Goal: Task Accomplishment & Management: Manage account settings

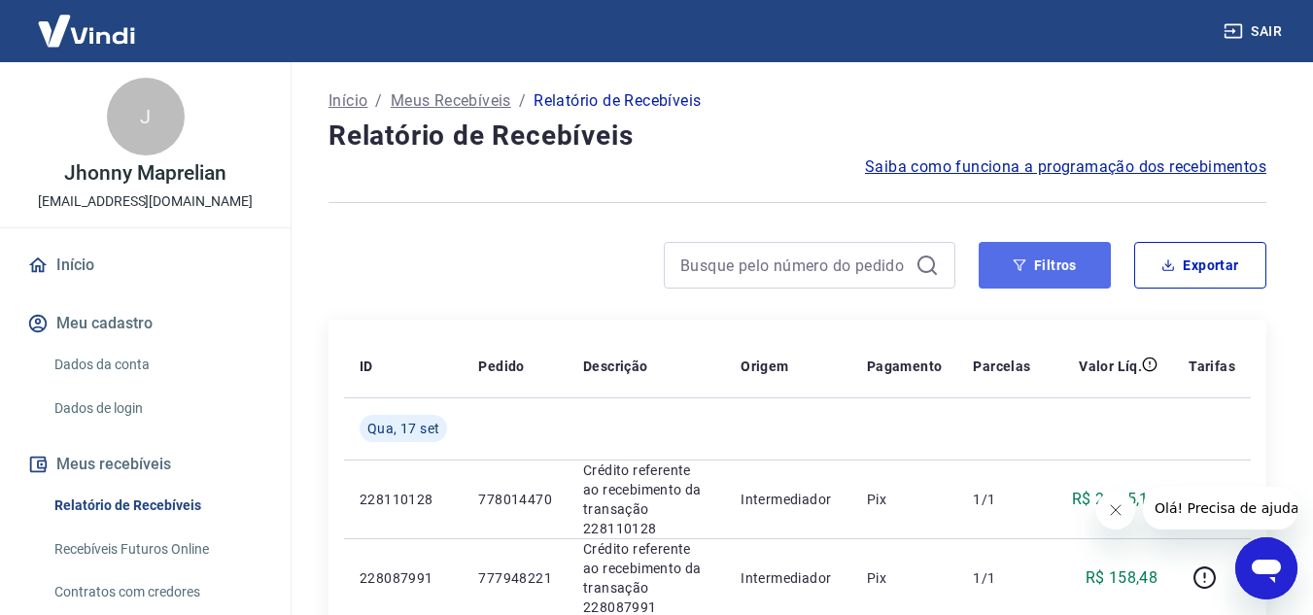
click at [1060, 273] on button "Filtros" at bounding box center [1044, 265] width 132 height 47
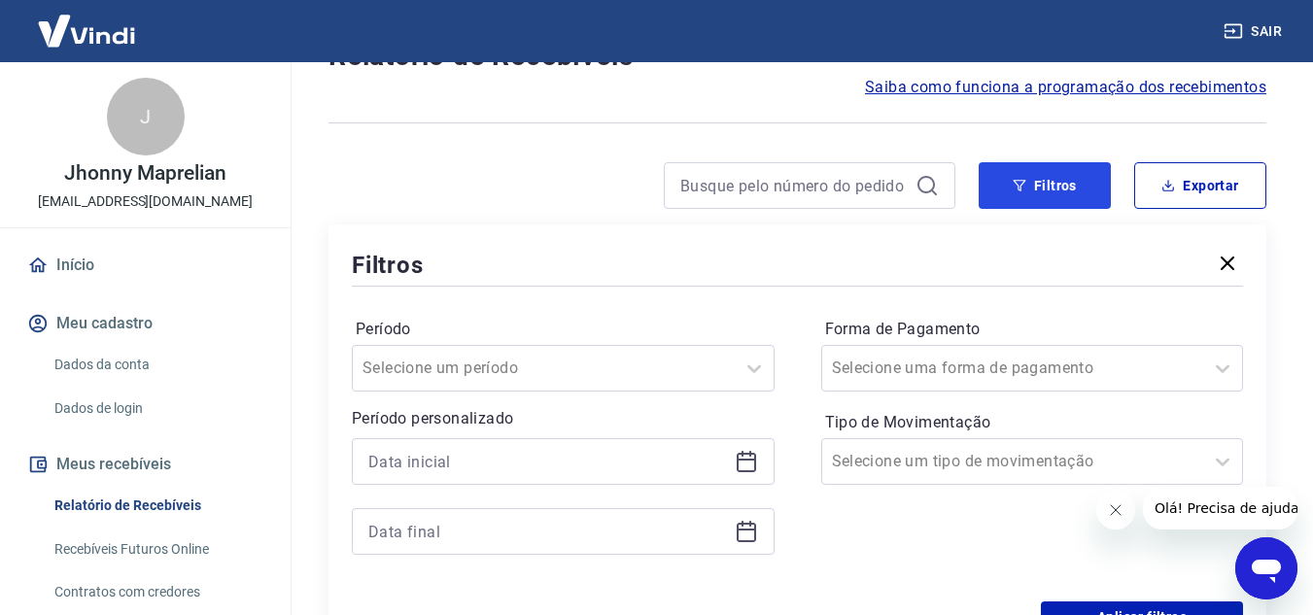
scroll to position [194, 0]
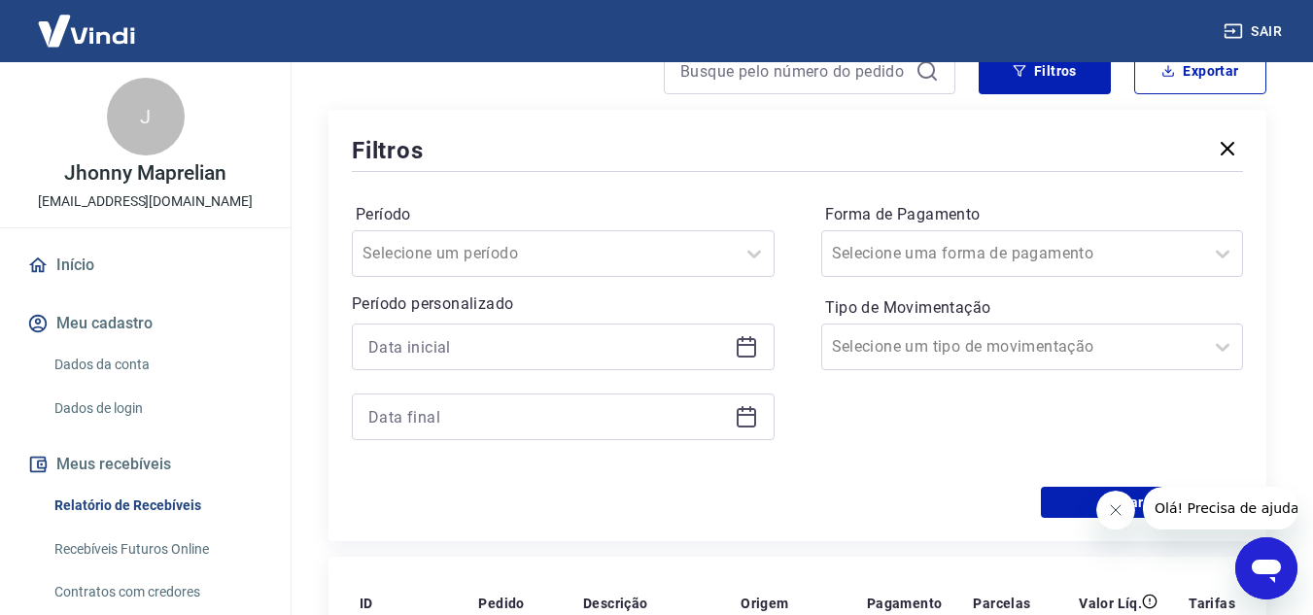
click at [746, 349] on icon at bounding box center [746, 346] width 23 height 23
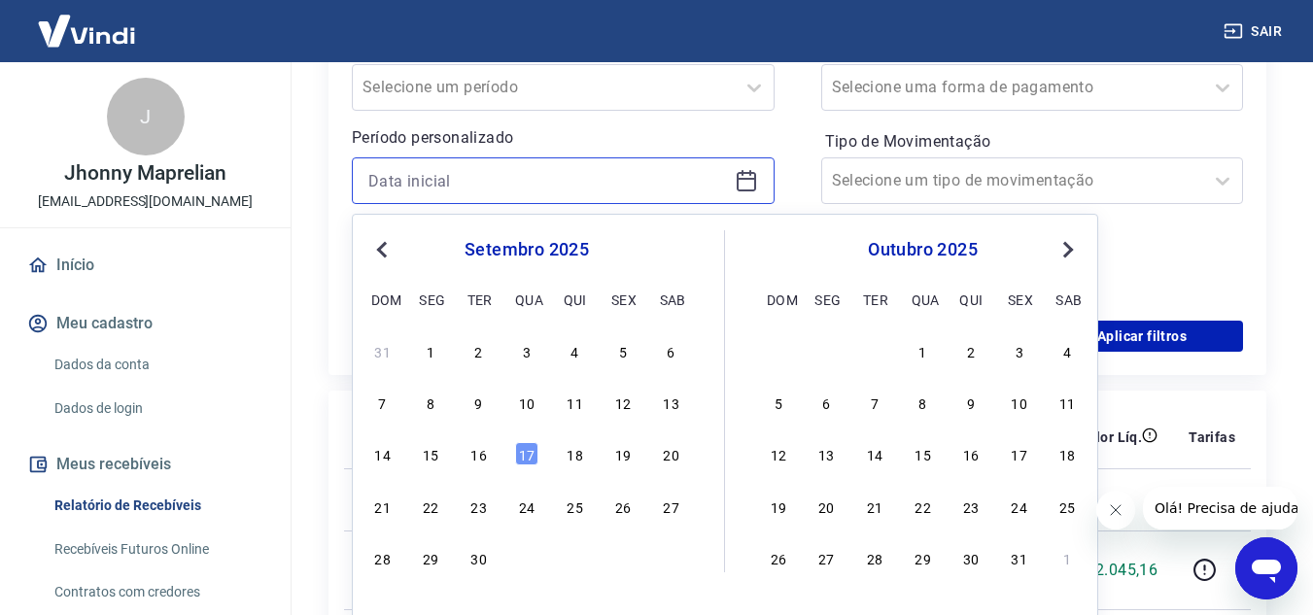
scroll to position [389, 0]
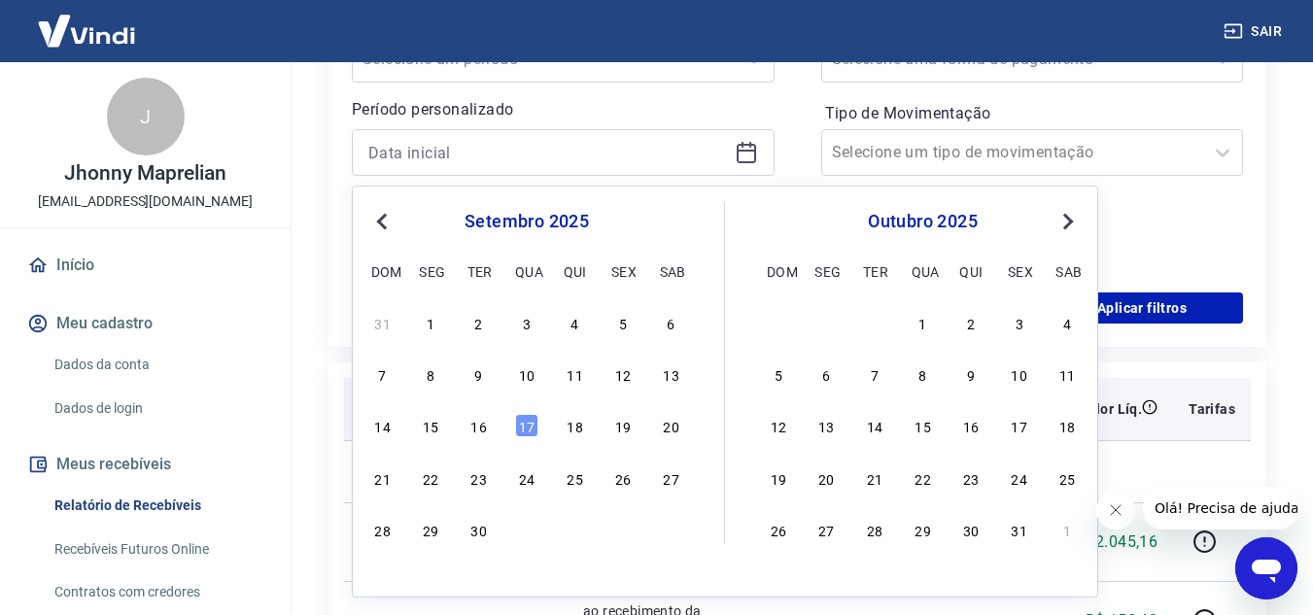
drag, startPoint x: 476, startPoint y: 329, endPoint x: 531, endPoint y: 431, distance: 116.1
click at [476, 328] on div "2" at bounding box center [478, 322] width 23 height 23
click at [531, 431] on th "Pedido" at bounding box center [514, 409] width 105 height 62
type input "[DATE]"
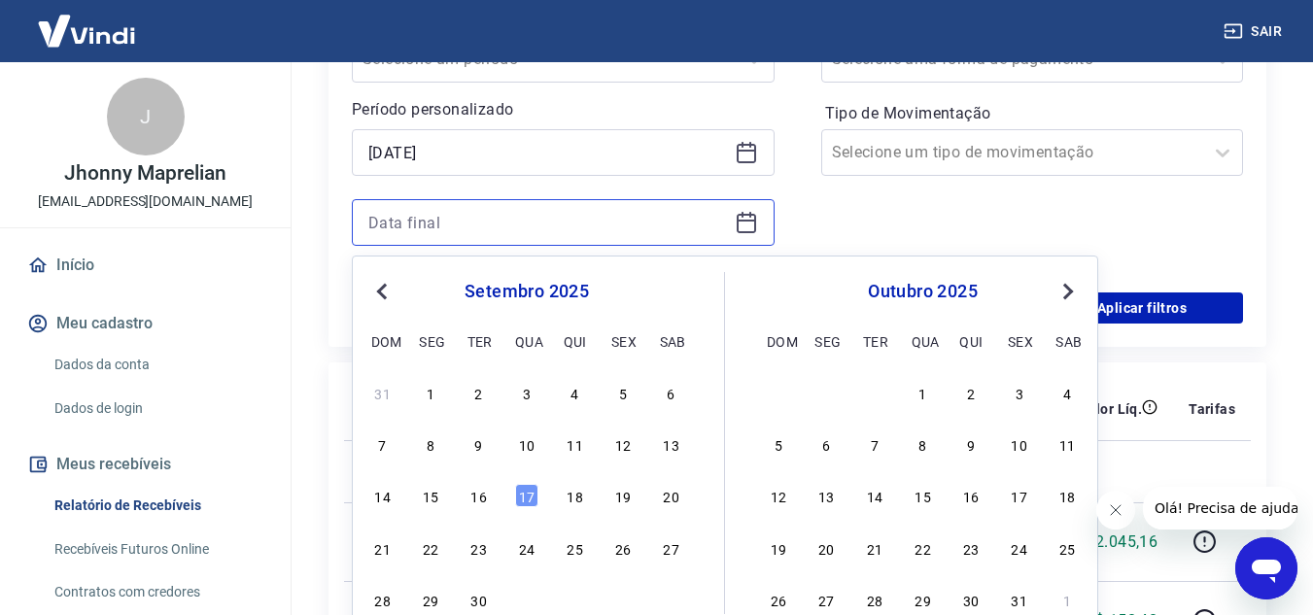
click at [700, 229] on input at bounding box center [547, 222] width 359 height 29
click at [531, 497] on div "17" at bounding box center [526, 495] width 23 height 23
type input "[DATE]"
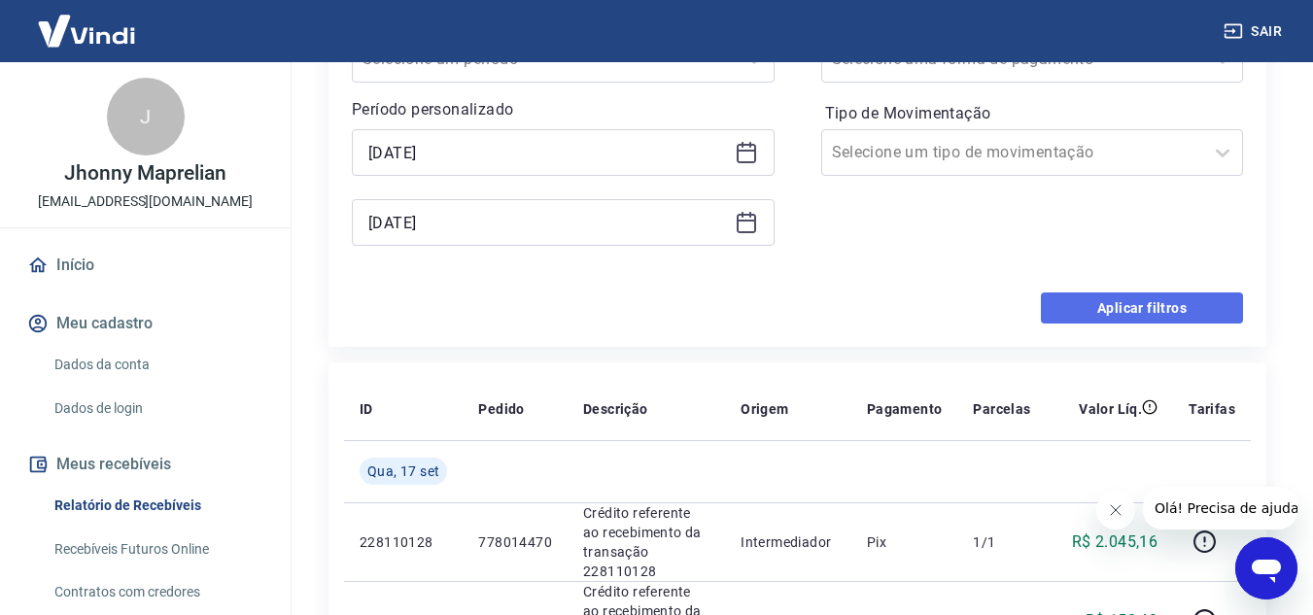
click at [1091, 311] on button "Aplicar filtros" at bounding box center [1142, 307] width 202 height 31
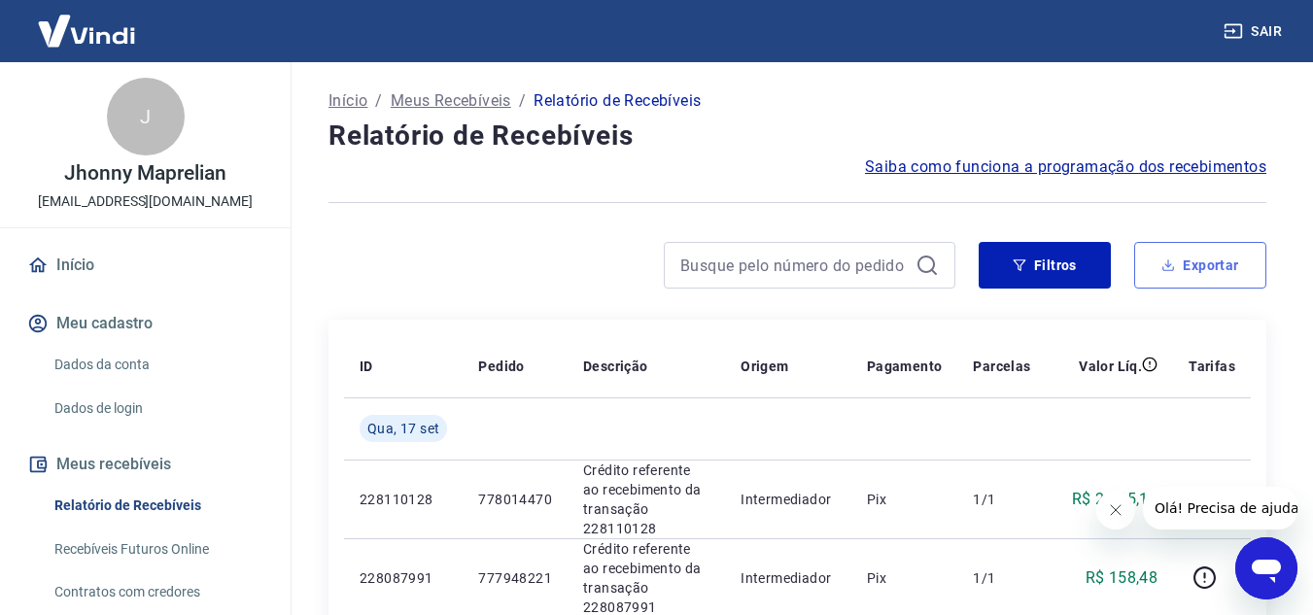
click at [1190, 268] on button "Exportar" at bounding box center [1200, 265] width 132 height 47
type input "[DATE]"
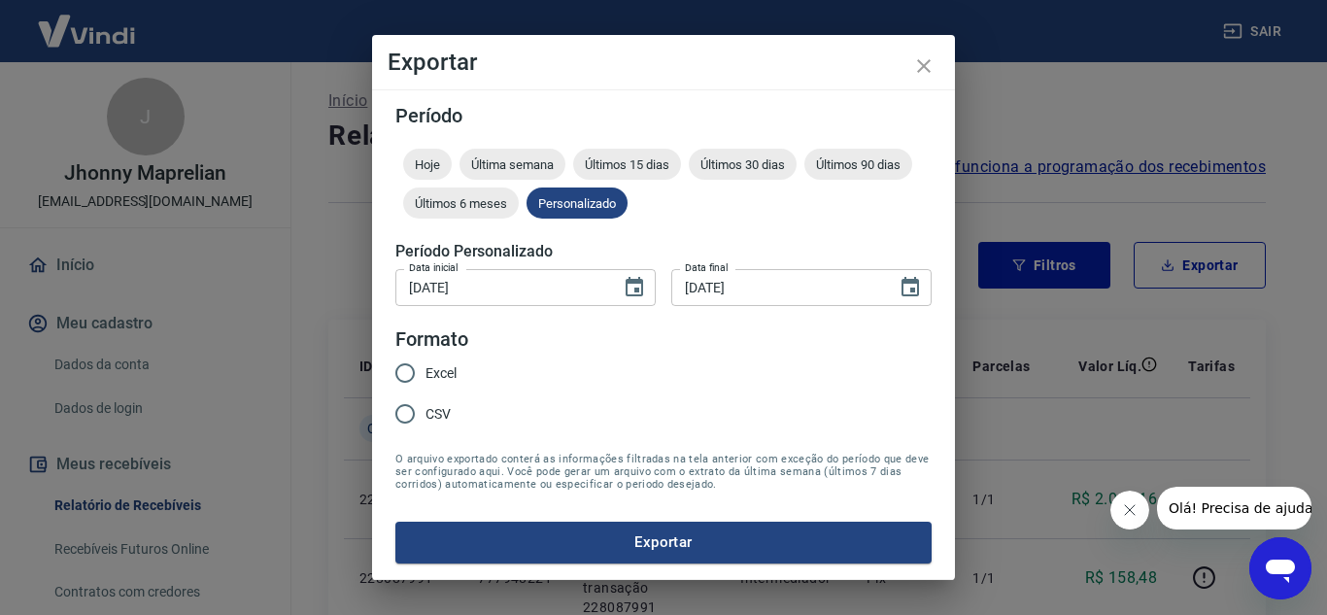
click at [454, 366] on span "Excel" at bounding box center [441, 373] width 31 height 20
click at [426, 366] on input "Excel" at bounding box center [405, 373] width 41 height 41
radio input "true"
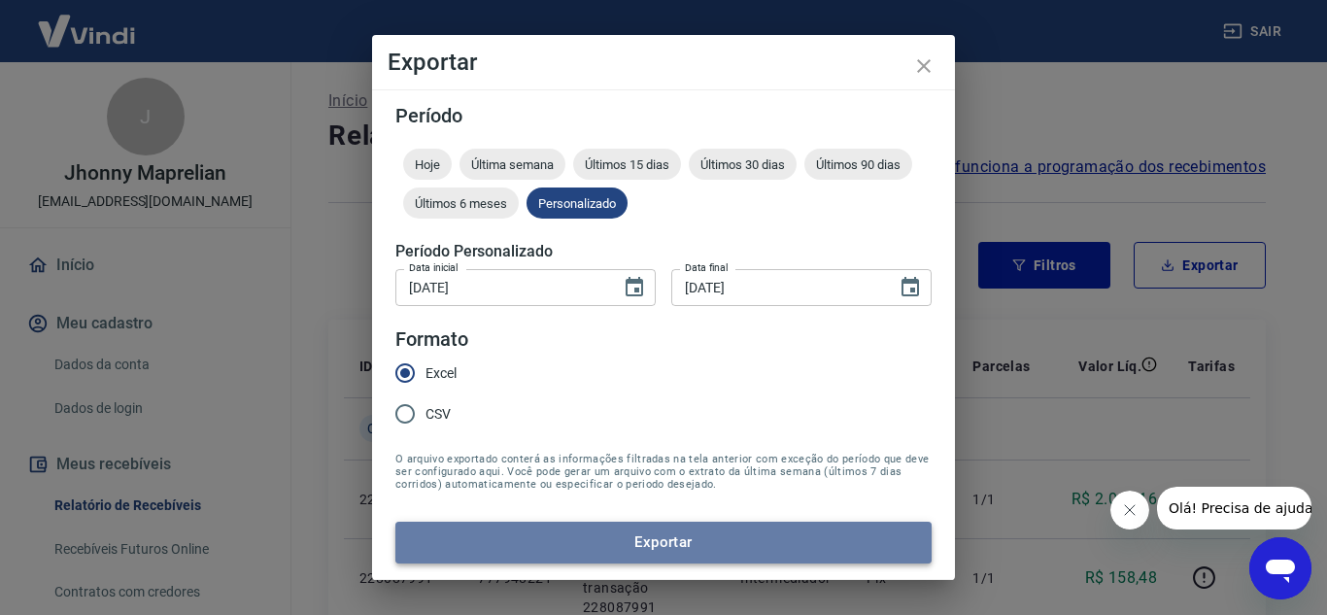
click at [583, 537] on button "Exportar" at bounding box center [663, 542] width 536 height 41
